Goal: Task Accomplishment & Management: Use online tool/utility

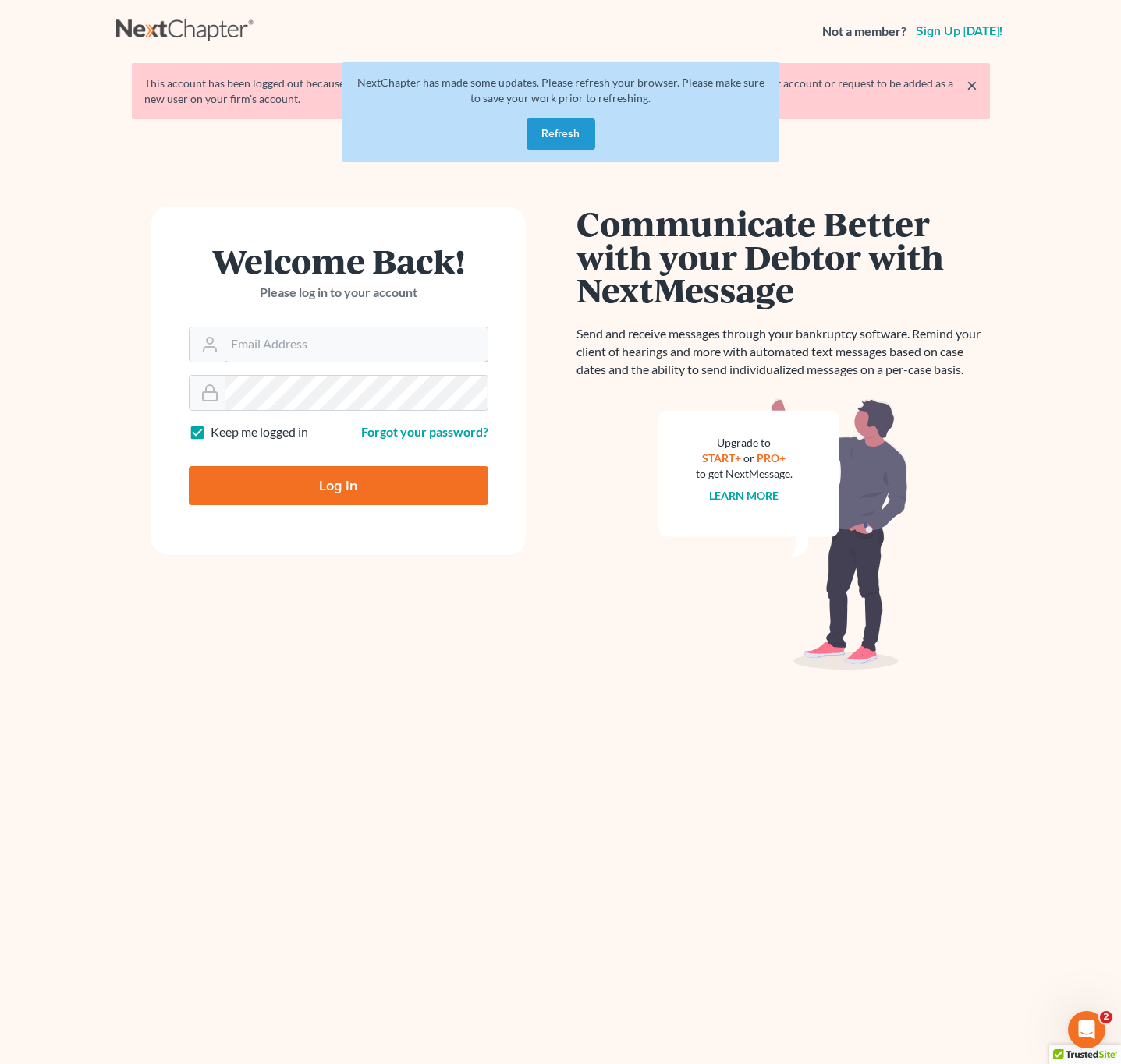
type input "[EMAIL_ADDRESS][DOMAIN_NAME]"
click at [290, 488] on input "Log In" at bounding box center [338, 485] width 299 height 39
type input "Thinking..."
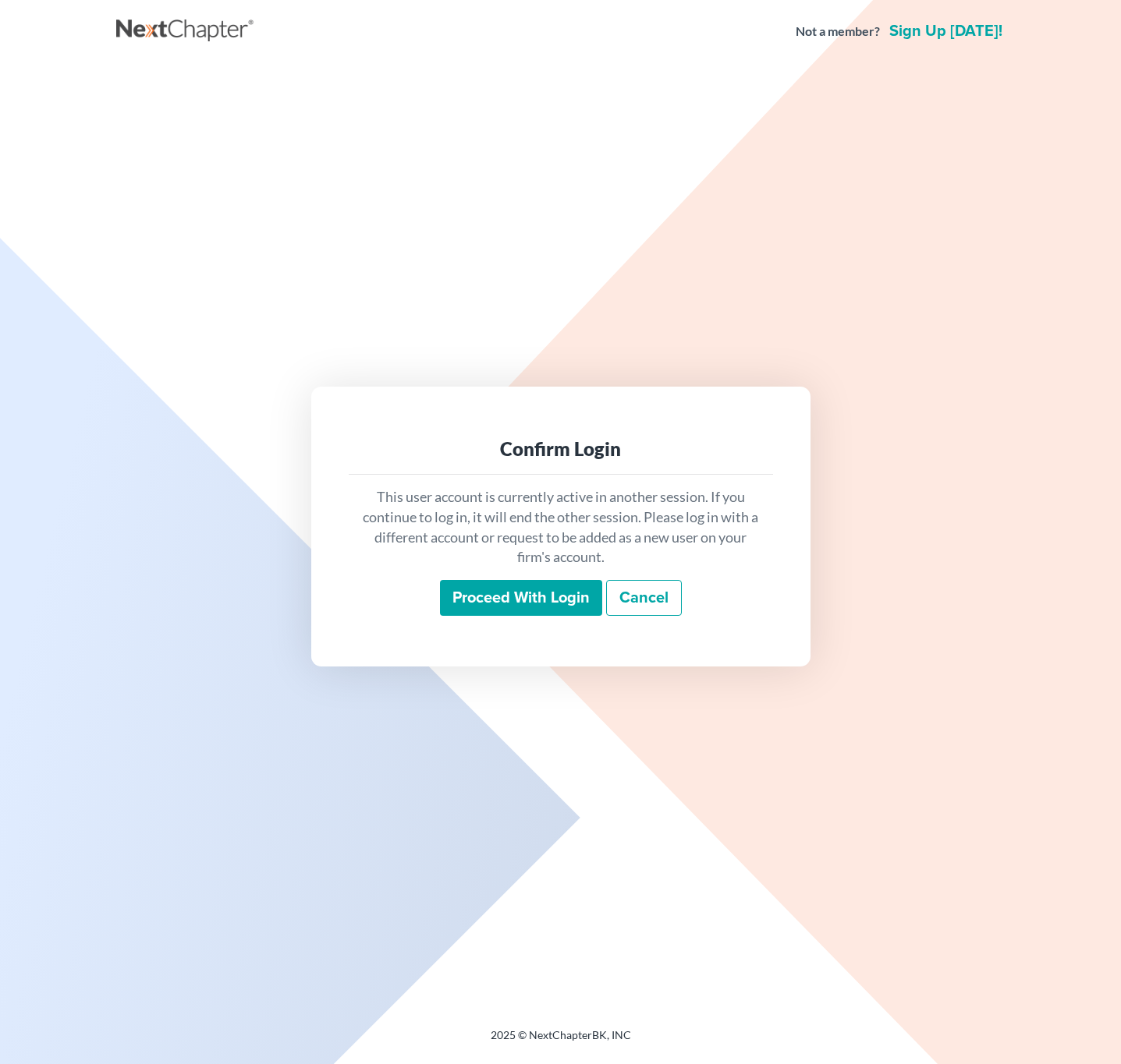
click at [489, 618] on div "This user account is currently active in another session. If you continue to lo…" at bounding box center [560, 551] width 424 height 154
click at [505, 600] on input "Proceed with login" at bounding box center [520, 598] width 163 height 36
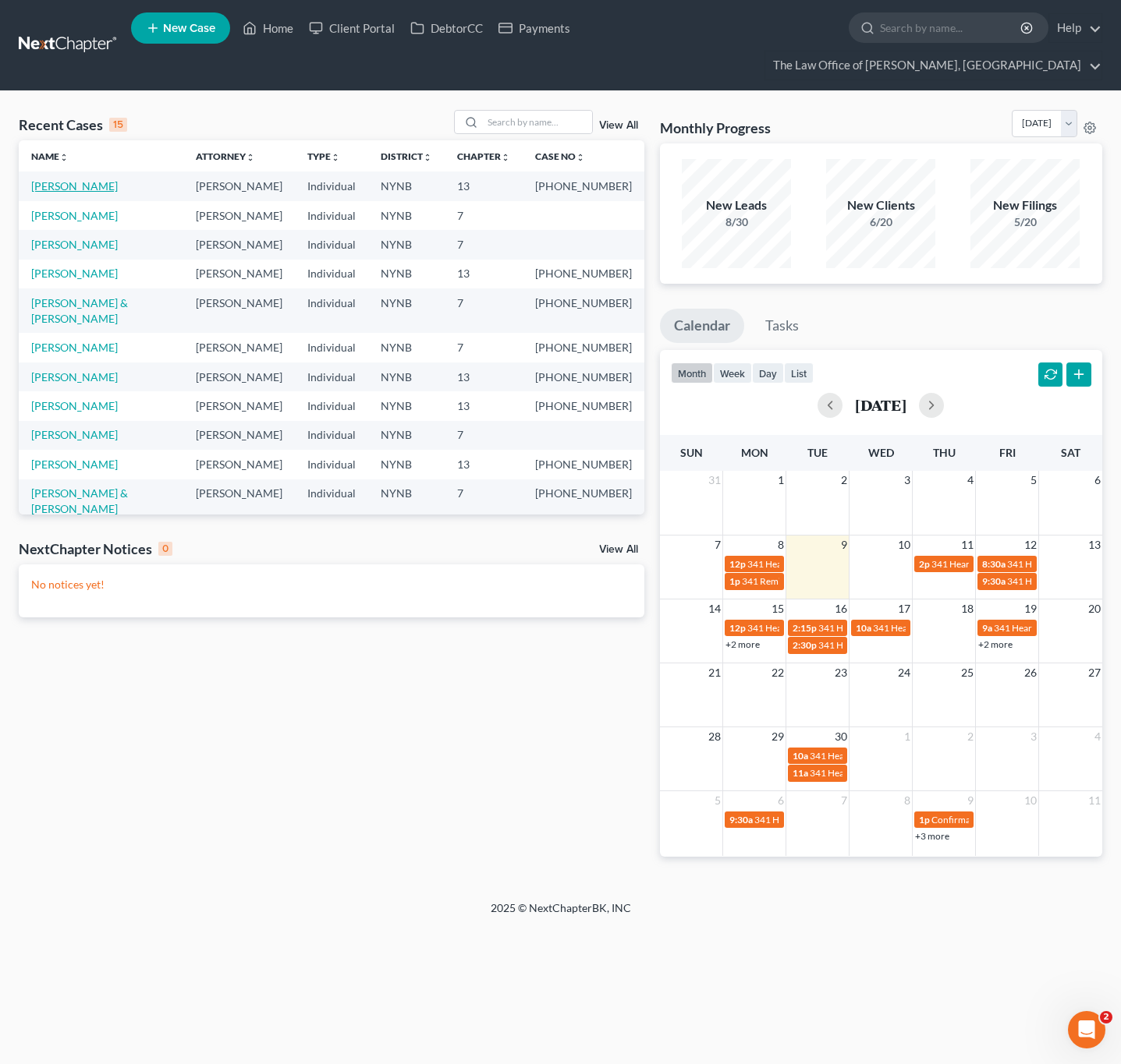
click at [118, 185] on link "[PERSON_NAME]" at bounding box center [74, 186] width 87 height 13
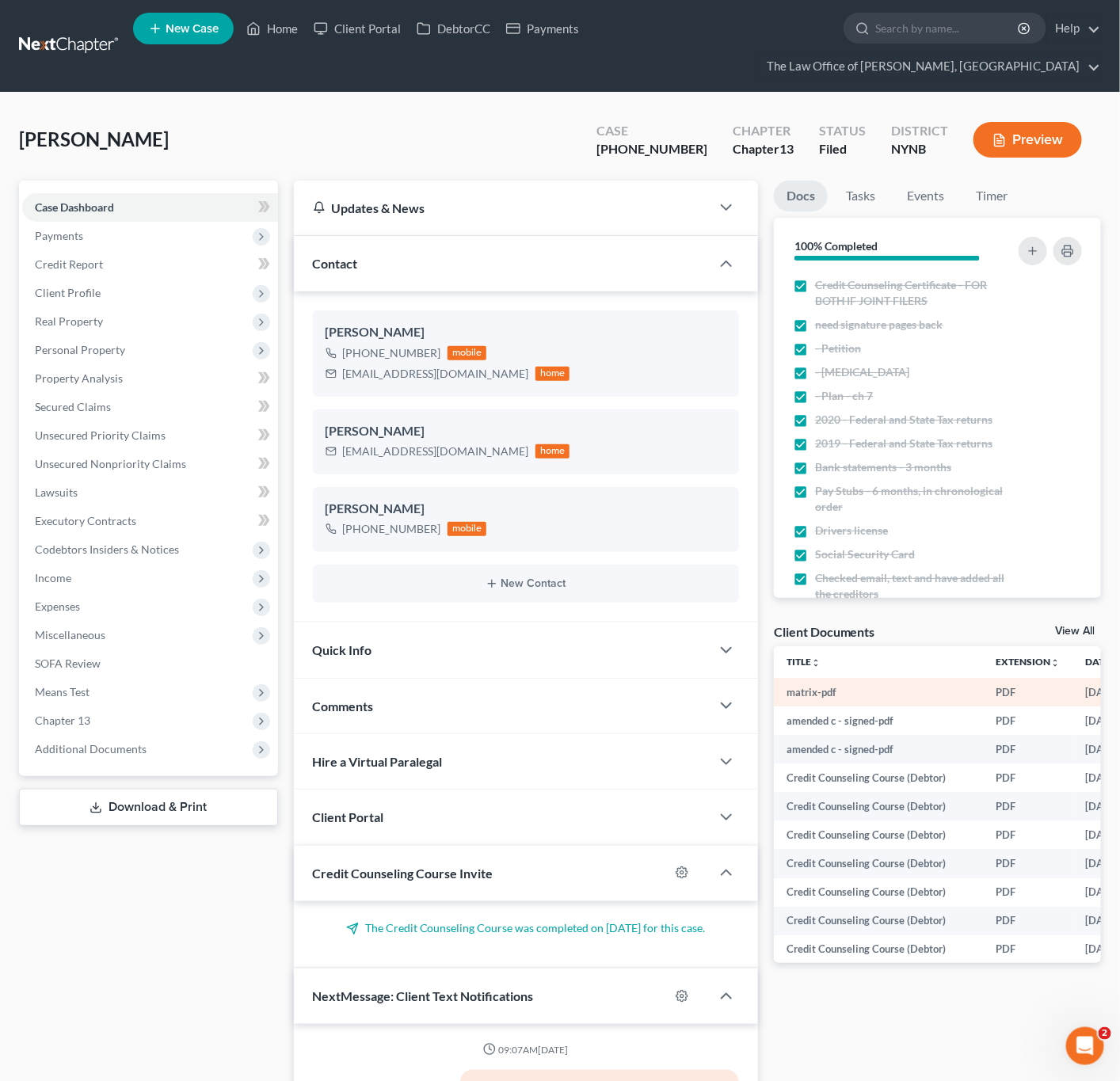
click at [977, 689] on td "matrix-pdf" at bounding box center [878, 692] width 209 height 29
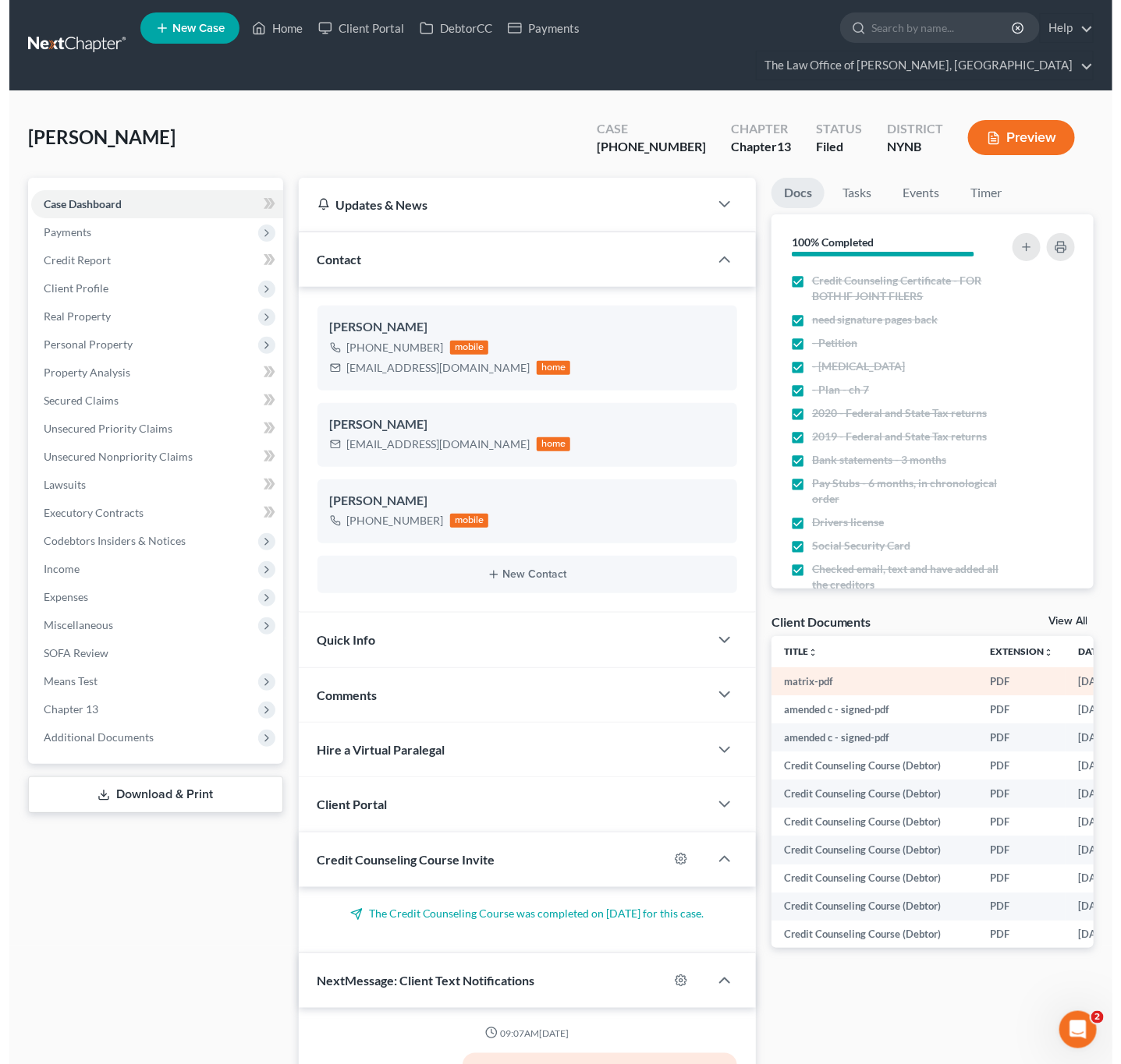
scroll to position [413, 0]
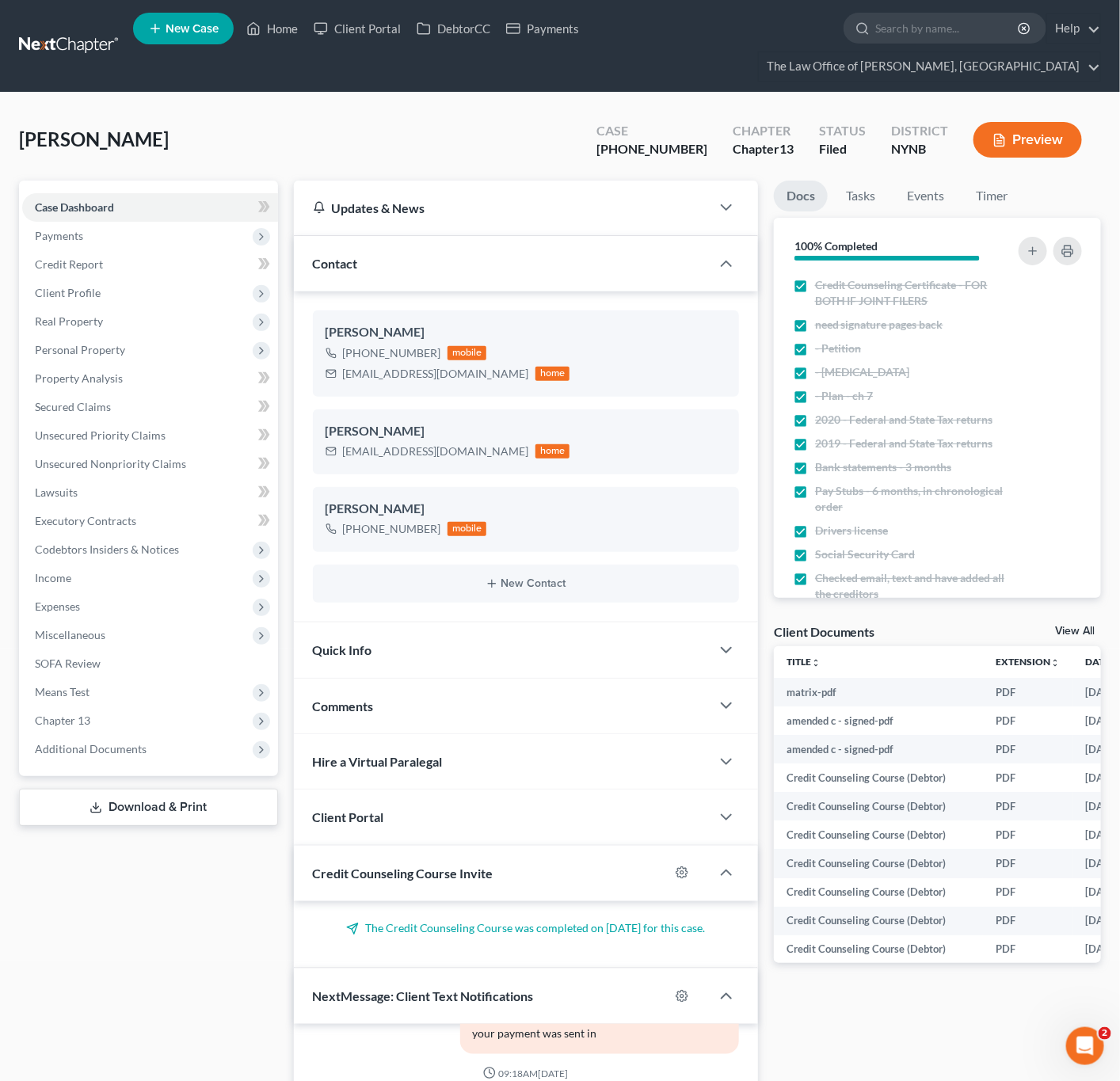
click at [1082, 628] on link "View All" at bounding box center [1075, 631] width 39 height 11
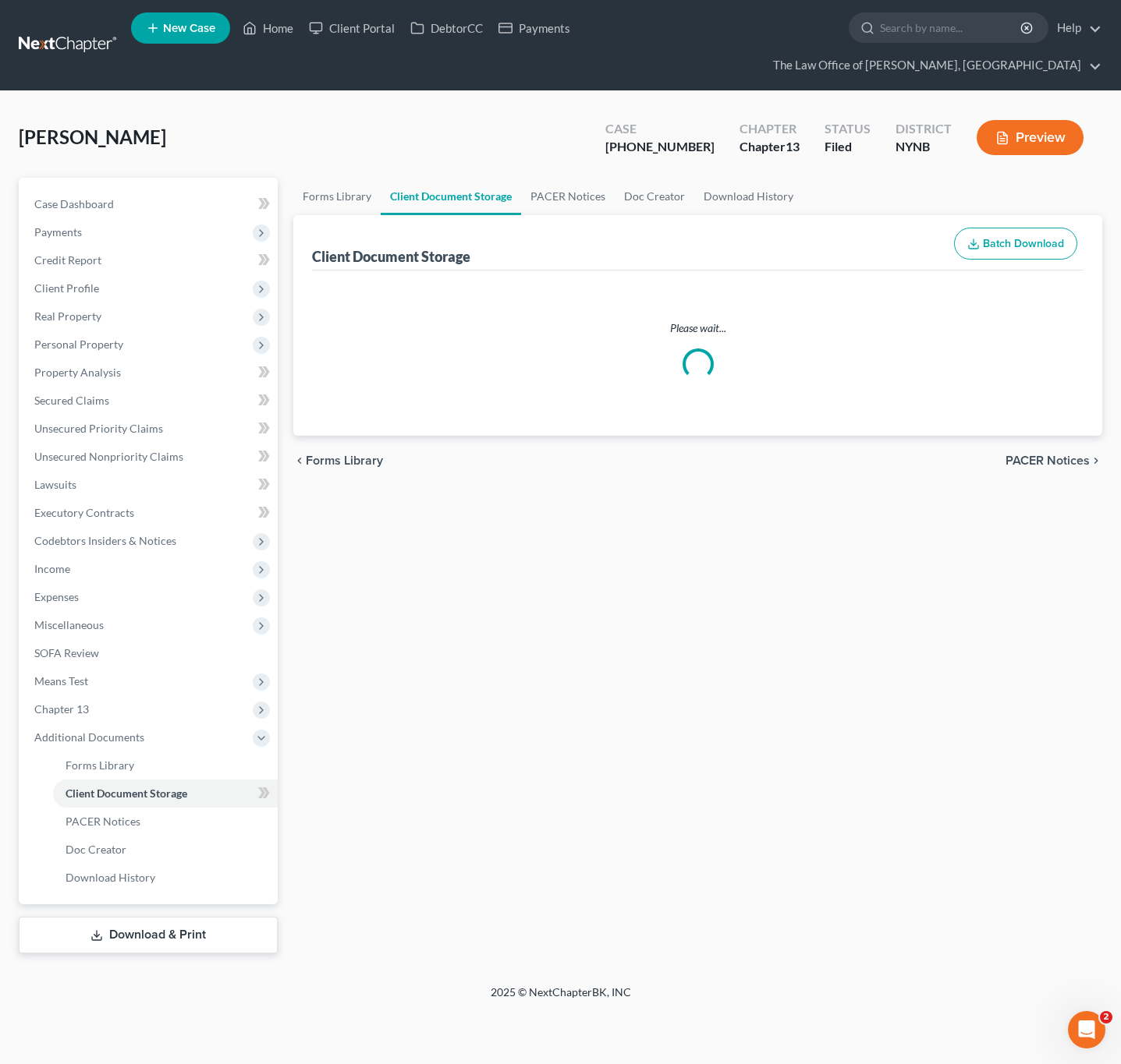
select select "1"
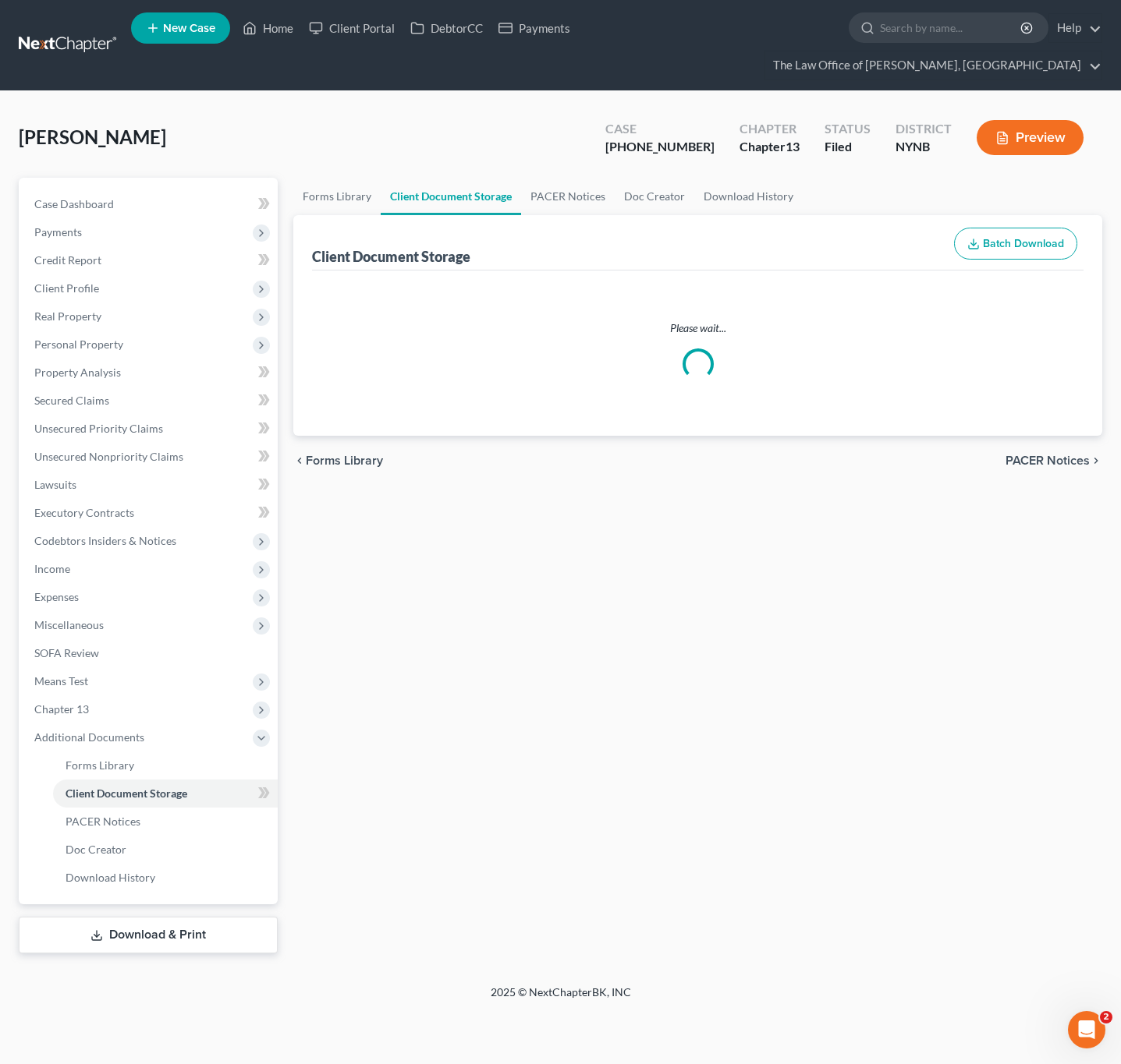
select select "1"
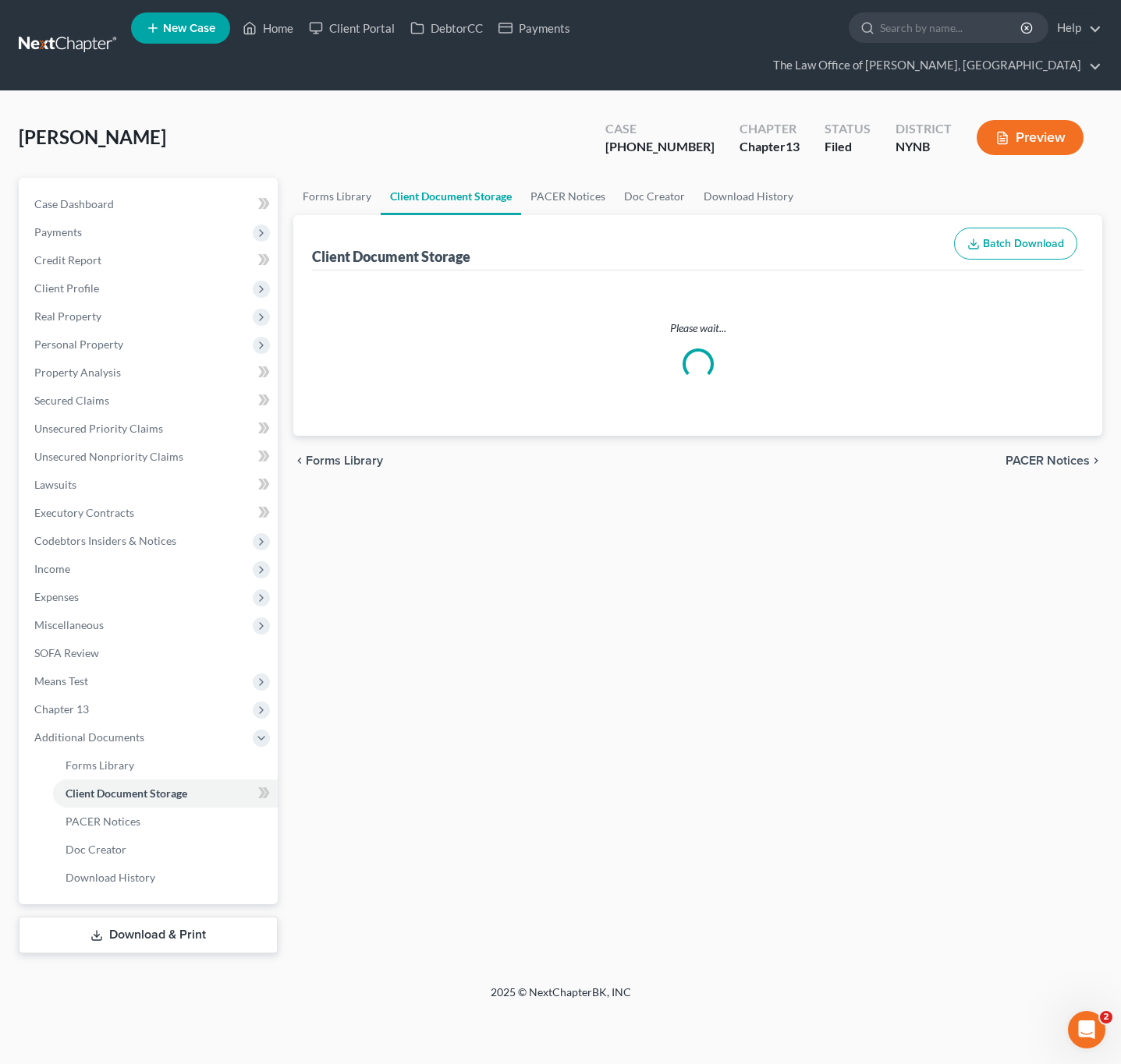
select select "1"
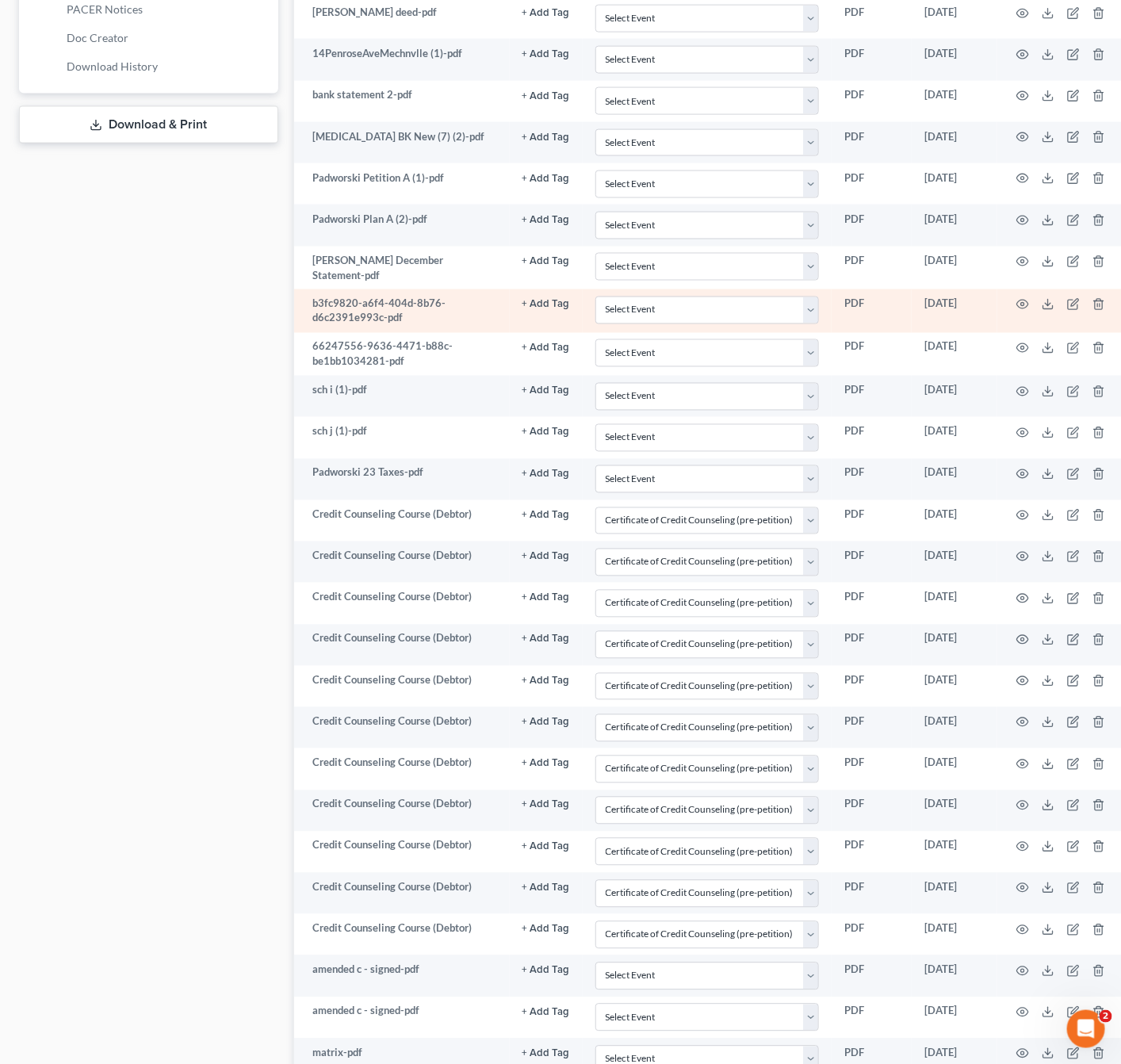
scroll to position [951, 0]
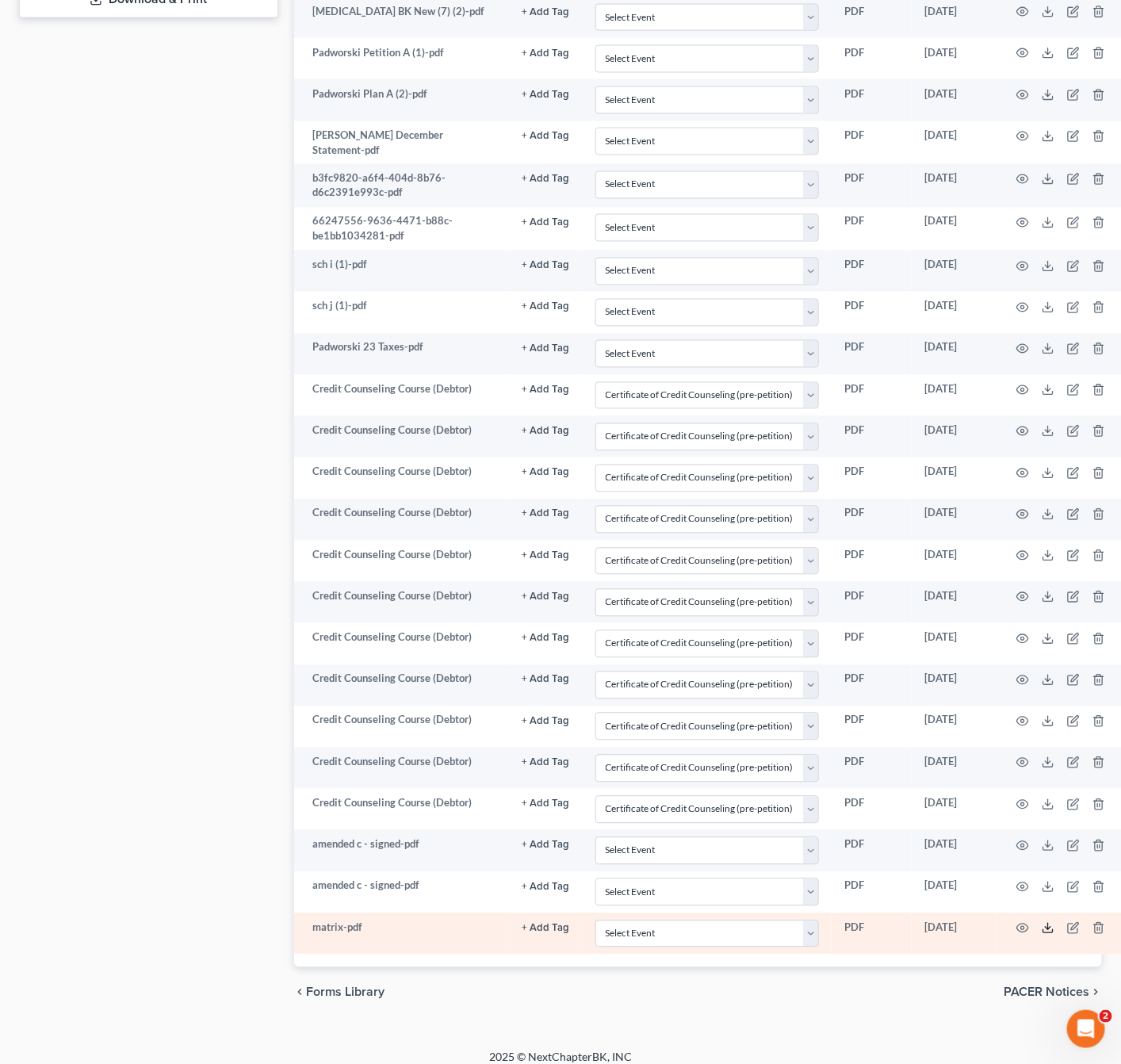
click at [1055, 935] on icon at bounding box center [1048, 928] width 13 height 13
